Goal: Use online tool/utility: Utilize a website feature to perform a specific function

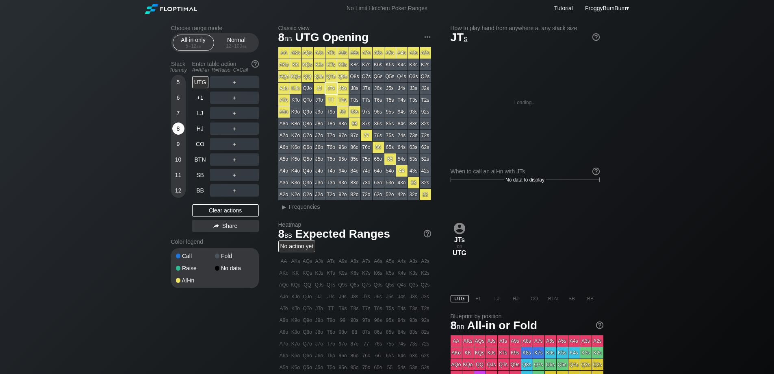
click at [176, 128] on div "8" at bounding box center [178, 128] width 12 height 12
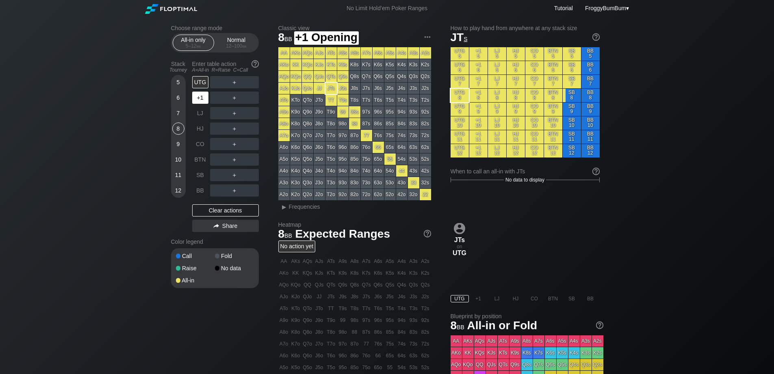
click at [201, 100] on div "+1" at bounding box center [200, 97] width 16 height 12
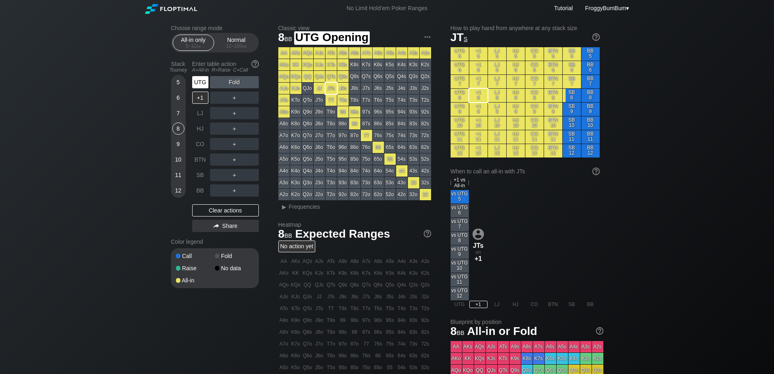
click at [197, 81] on div "UTG" at bounding box center [200, 82] width 16 height 12
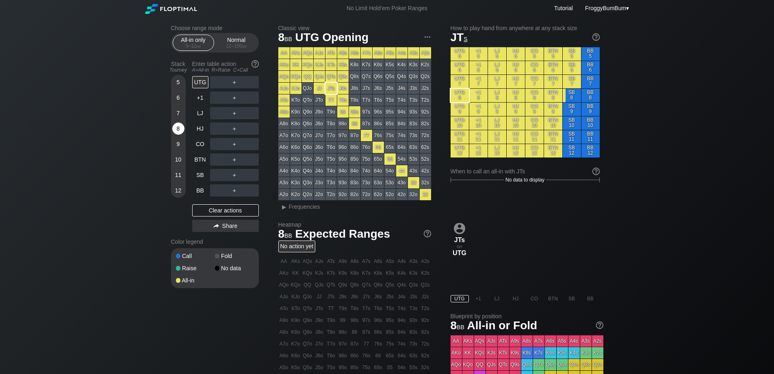
click at [176, 129] on div "8" at bounding box center [178, 128] width 12 height 12
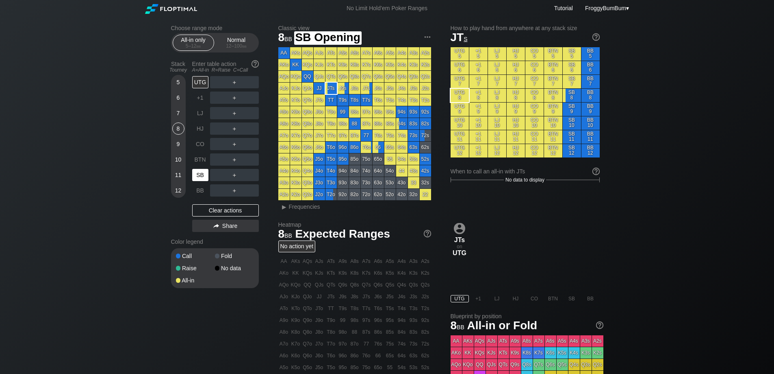
click at [202, 173] on div "SB" at bounding box center [200, 175] width 16 height 12
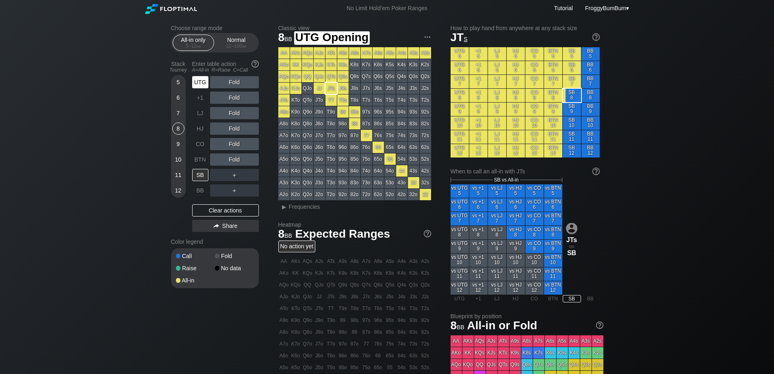
click at [201, 81] on div "UTG" at bounding box center [200, 82] width 16 height 12
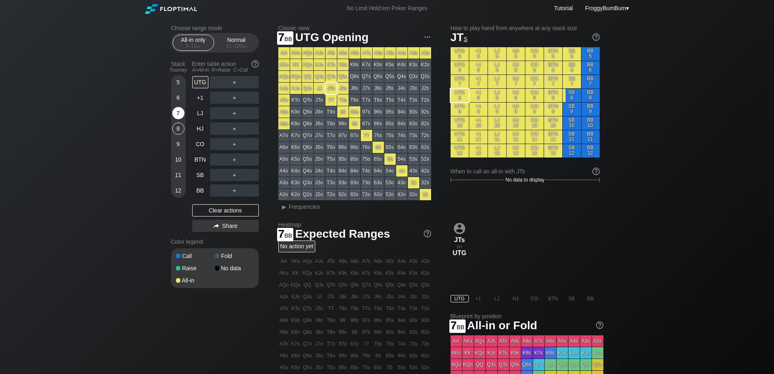
click at [178, 113] on div "7" at bounding box center [178, 113] width 12 height 12
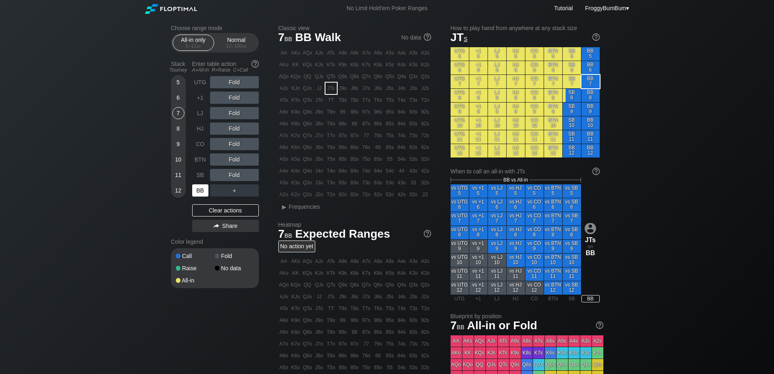
click at [196, 189] on div "BB" at bounding box center [200, 190] width 16 height 12
click at [219, 160] on div "A ✕" at bounding box center [218, 159] width 16 height 12
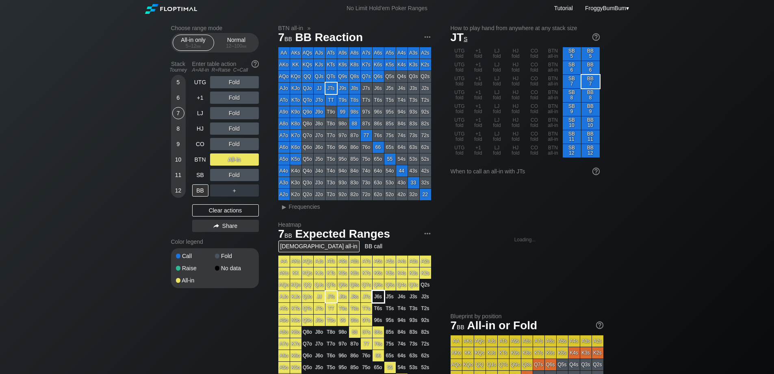
scroll to position [81, 0]
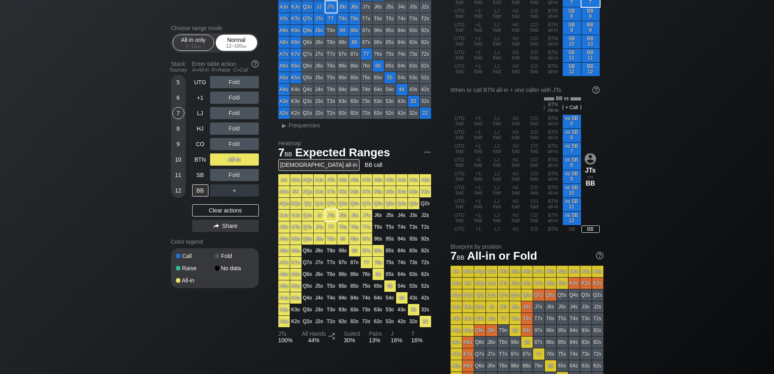
click at [229, 43] on div "12 – 100 bb" at bounding box center [237, 46] width 34 height 6
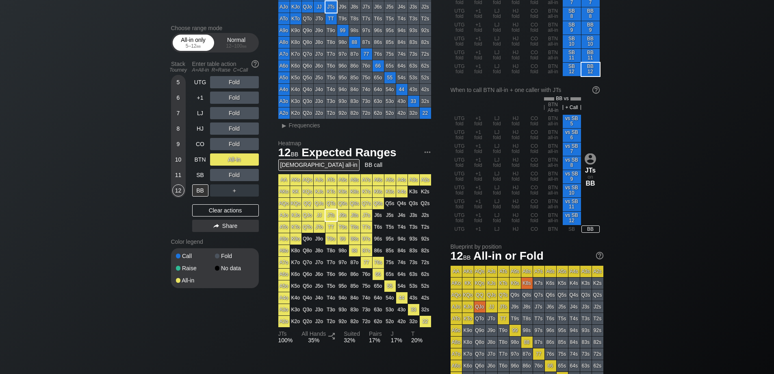
click at [191, 39] on div "All-in only 5 – 12 bb" at bounding box center [193, 42] width 37 height 15
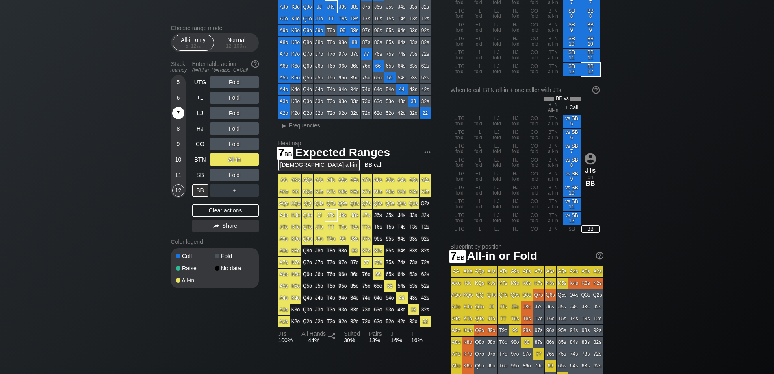
click at [182, 112] on div "7" at bounding box center [178, 113] width 12 height 12
